Goal: Book appointment/travel/reservation

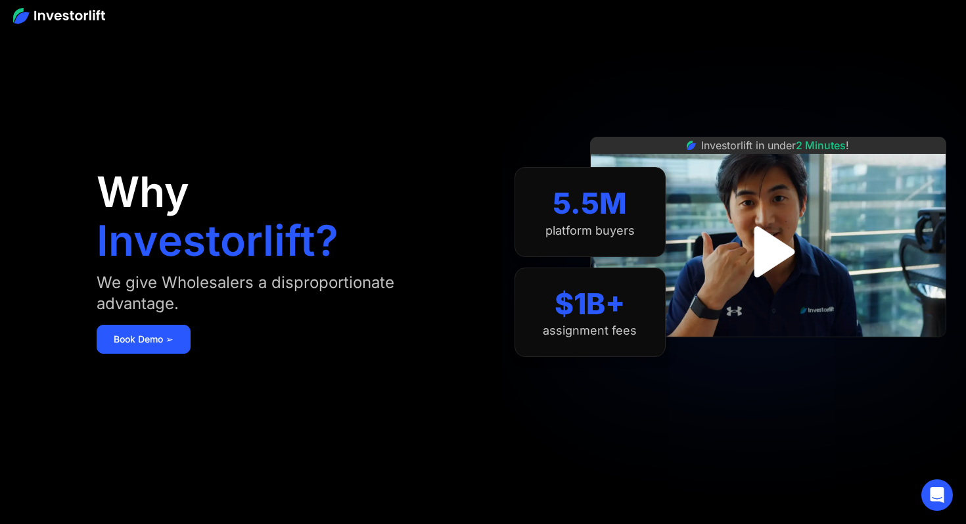
click at [763, 231] on img "open lightbox" at bounding box center [768, 251] width 92 height 92
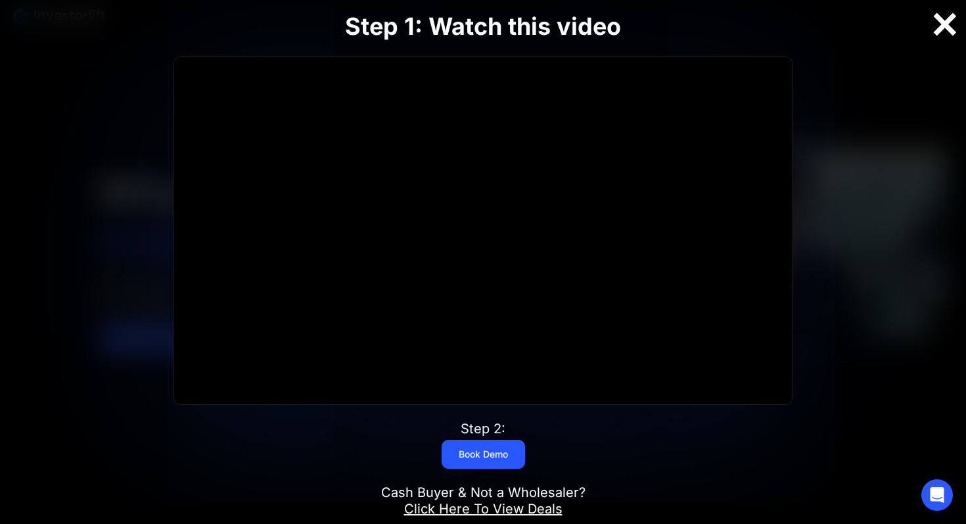
click at [942, 23] on div at bounding box center [945, 25] width 42 height 28
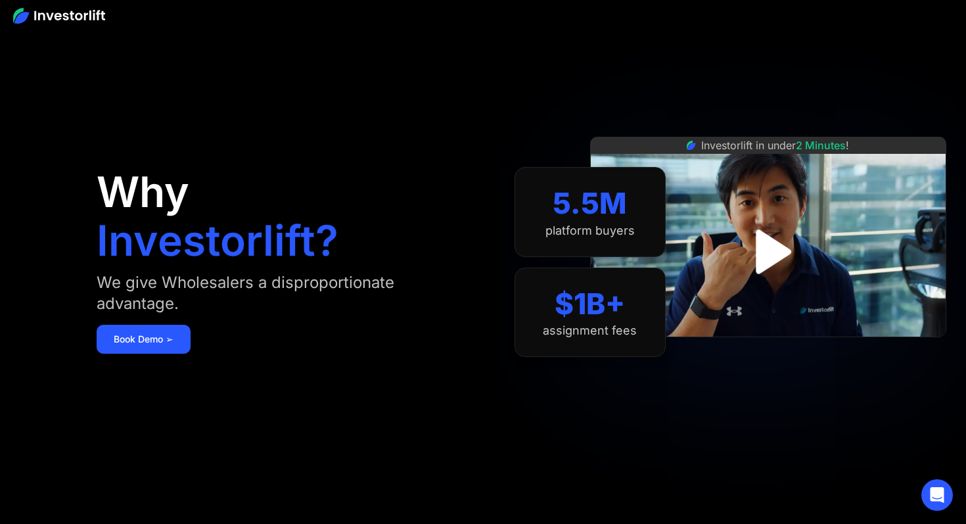
click at [766, 246] on img "open lightbox" at bounding box center [768, 252] width 80 height 80
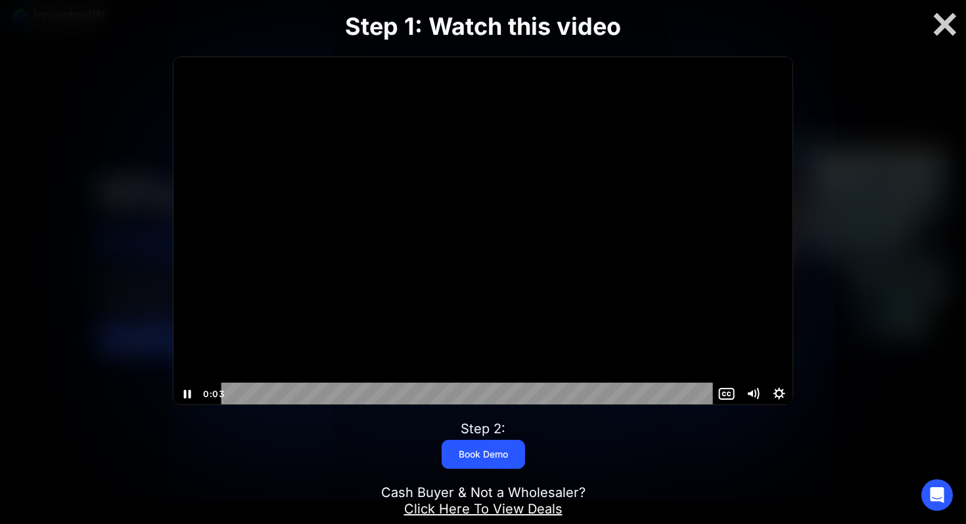
click at [253, 389] on div "Playbar" at bounding box center [469, 393] width 476 height 22
click at [950, 23] on div at bounding box center [945, 25] width 42 height 28
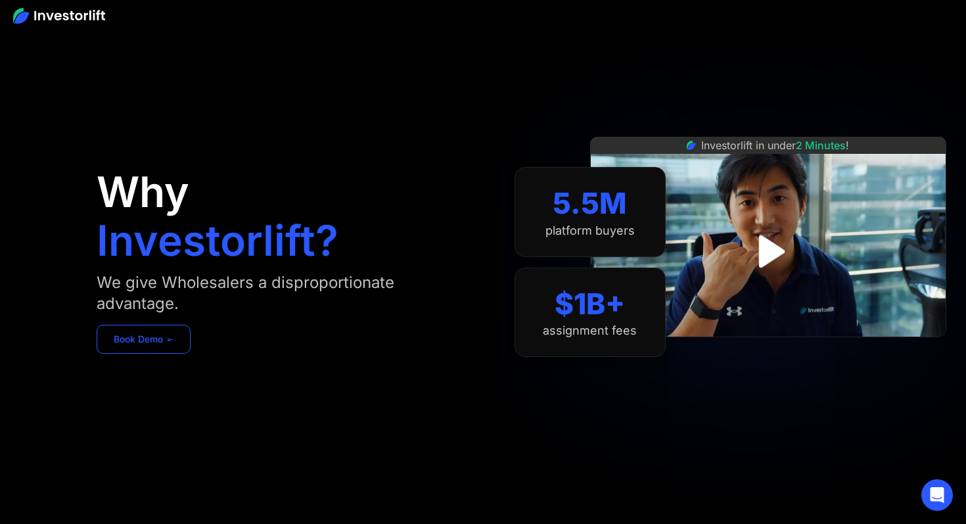
click at [162, 344] on link "Book Demo ➢" at bounding box center [144, 339] width 94 height 29
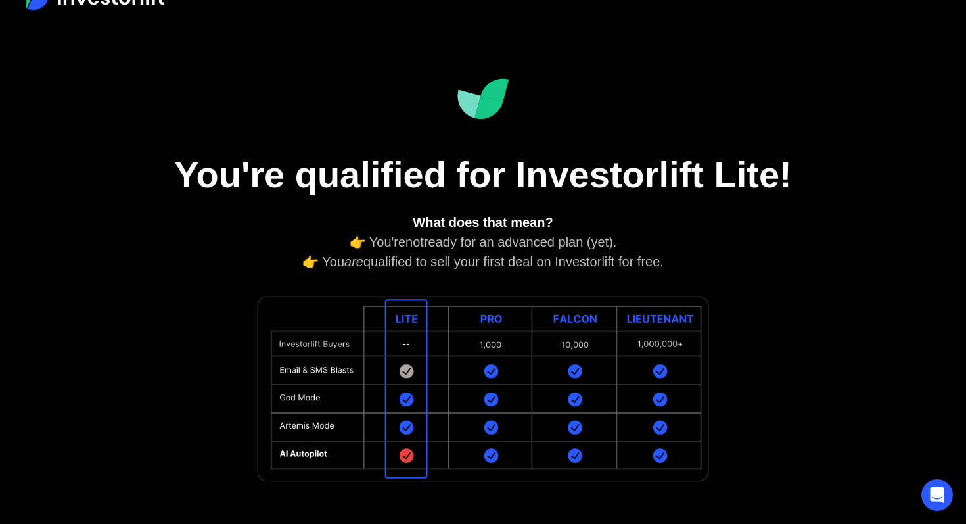
scroll to position [37, 0]
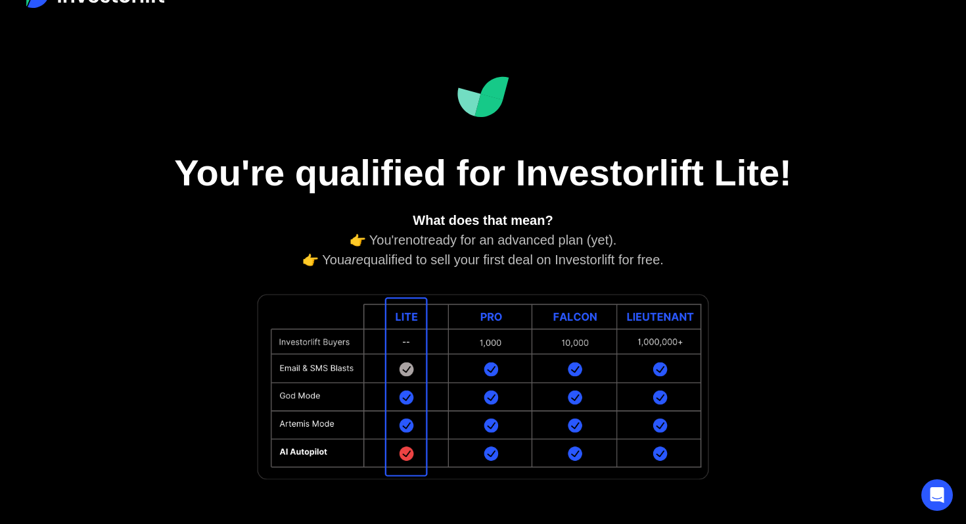
click at [493, 329] on img at bounding box center [483, 386] width 460 height 195
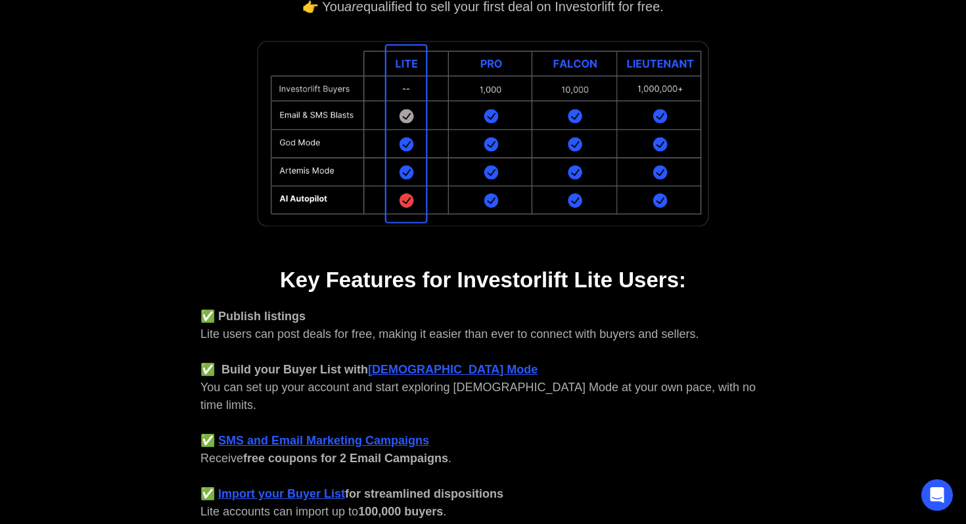
scroll to position [294, 0]
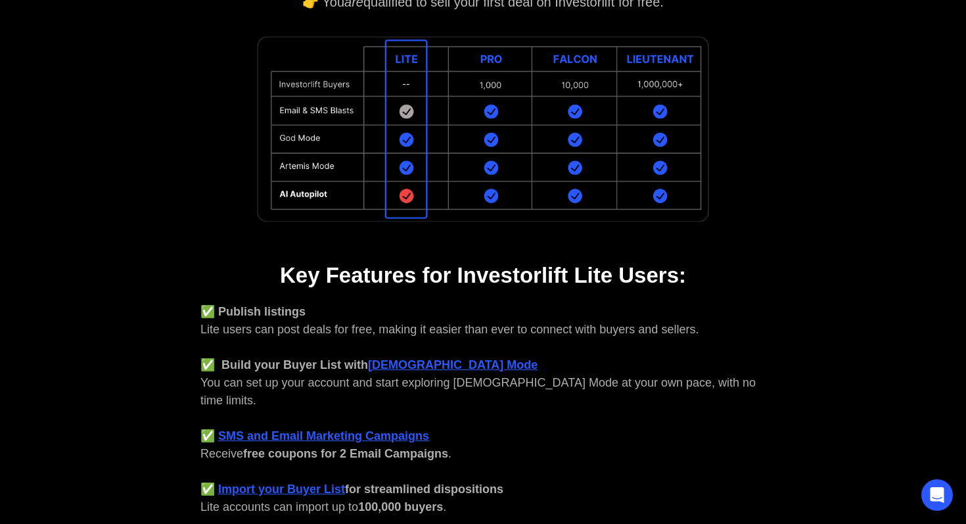
click at [382, 211] on img at bounding box center [483, 129] width 460 height 195
click at [455, 170] on img at bounding box center [483, 129] width 460 height 195
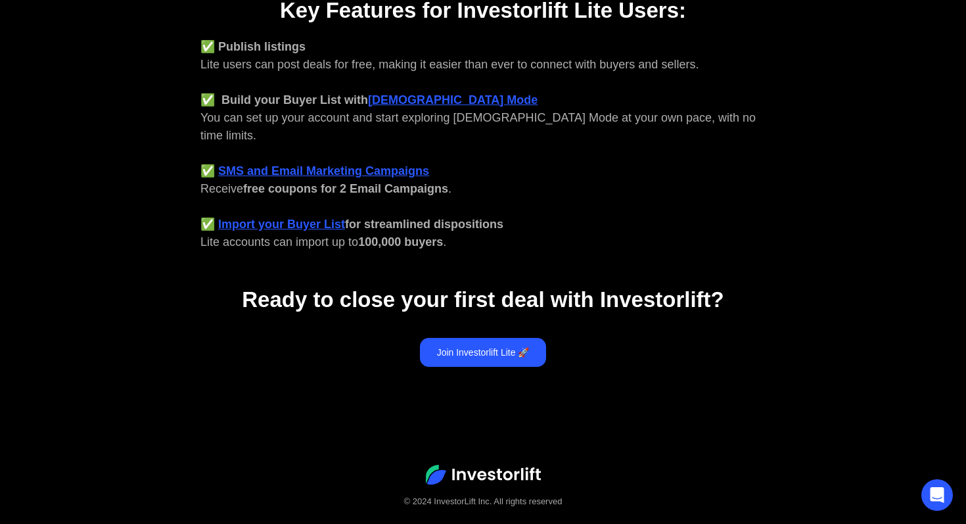
scroll to position [567, 0]
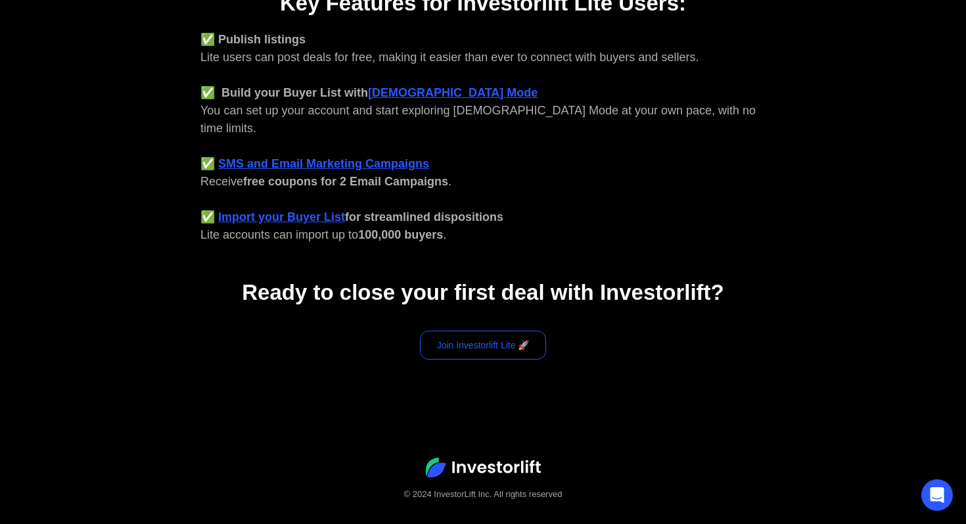
click at [480, 331] on link "Join Investorlift Lite 🚀" at bounding box center [483, 345] width 127 height 29
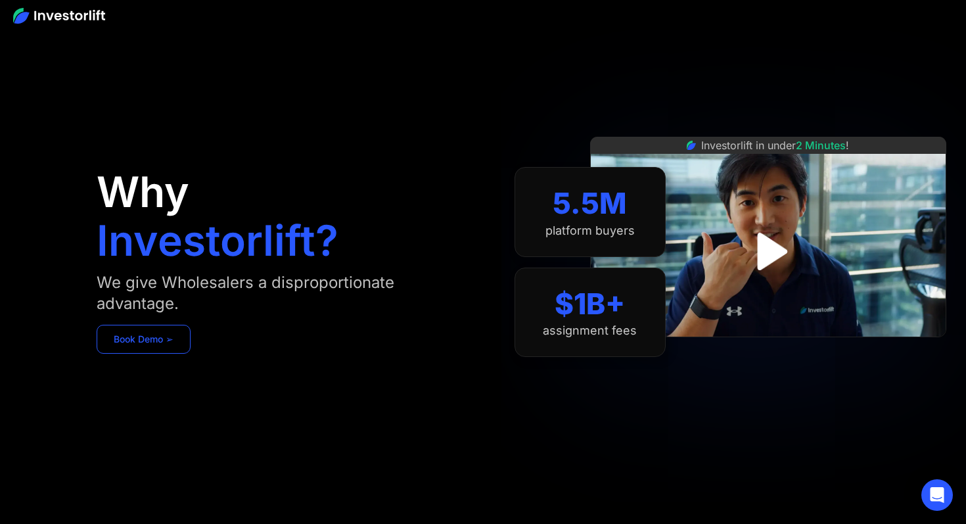
click at [155, 337] on link "Book Demo ➢" at bounding box center [144, 339] width 94 height 29
